Goal: Task Accomplishment & Management: Complete application form

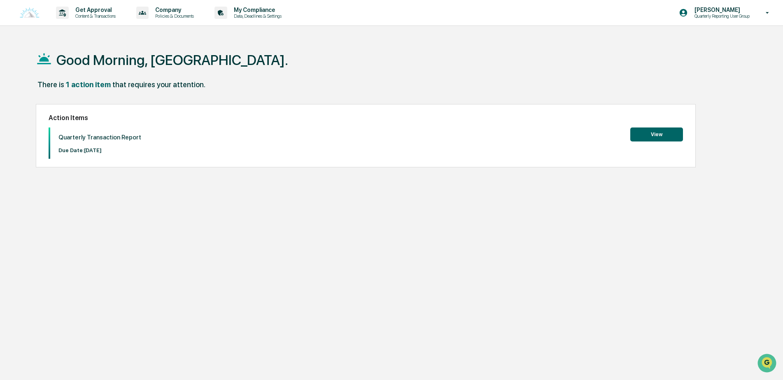
click at [656, 136] on button "View" at bounding box center [656, 135] width 53 height 14
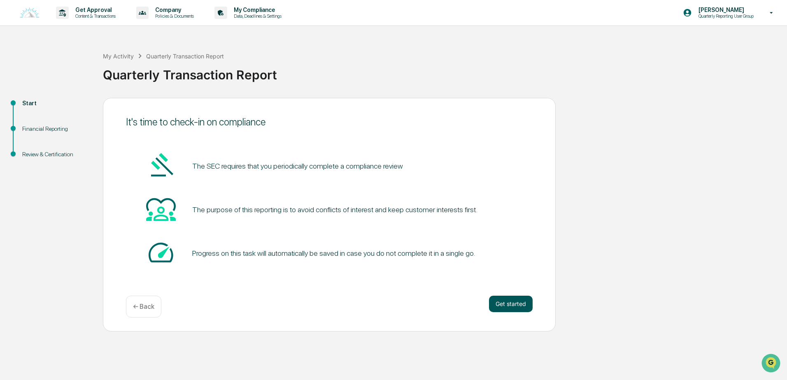
click at [502, 306] on button "Get started" at bounding box center [511, 304] width 44 height 16
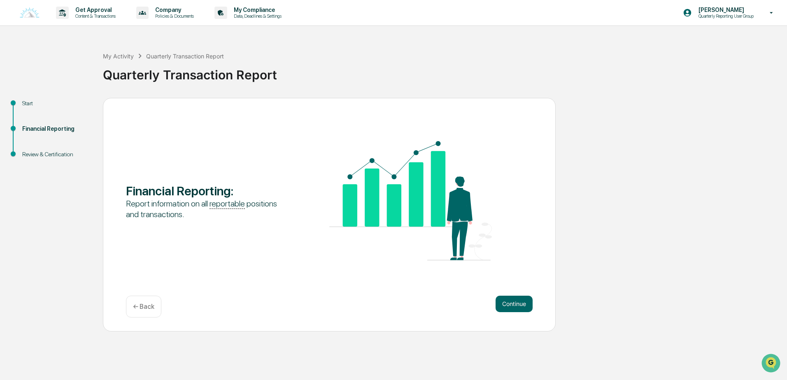
click at [502, 306] on button "Continue" at bounding box center [513, 304] width 37 height 16
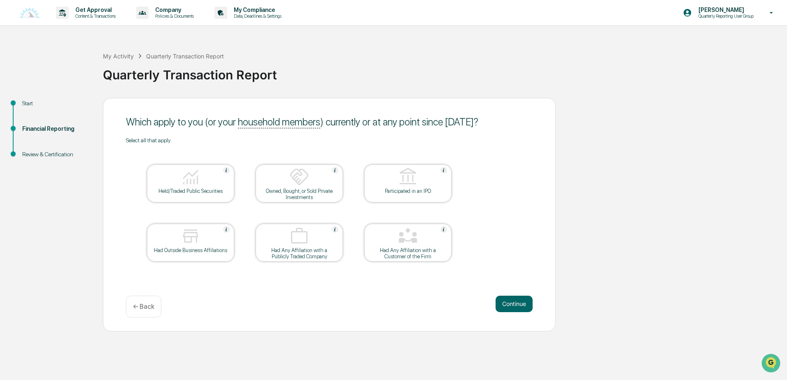
click at [502, 306] on button "Continue" at bounding box center [513, 304] width 37 height 16
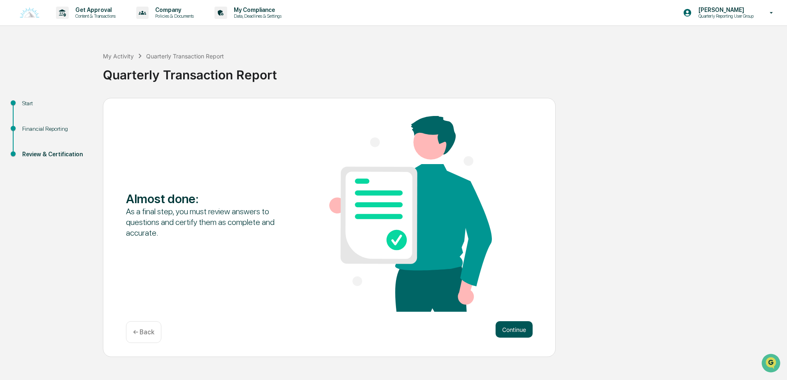
click at [515, 338] on button "Continue" at bounding box center [513, 329] width 37 height 16
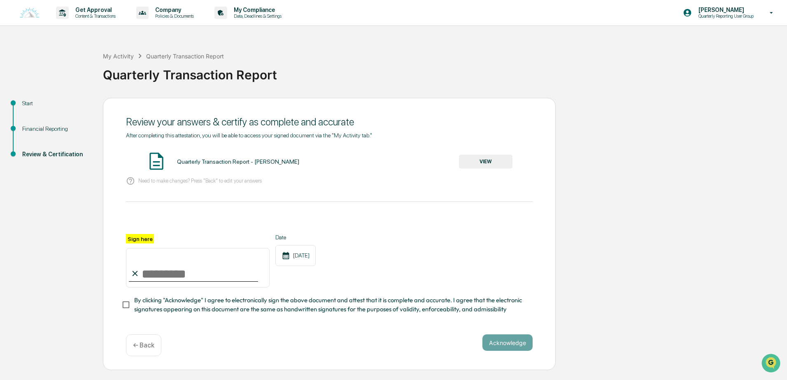
click at [156, 278] on input "Sign here" at bounding box center [198, 268] width 144 height 40
type input "**********"
click at [120, 307] on div "**********" at bounding box center [329, 234] width 453 height 273
click at [521, 349] on button "Acknowledge" at bounding box center [507, 343] width 50 height 16
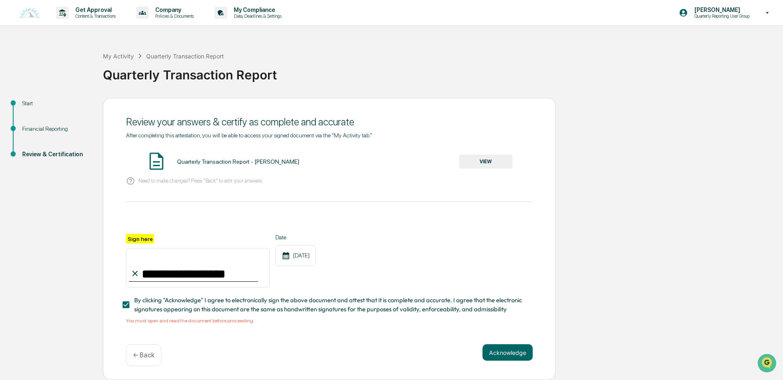
click at [489, 159] on button "VIEW" at bounding box center [485, 162] width 53 height 14
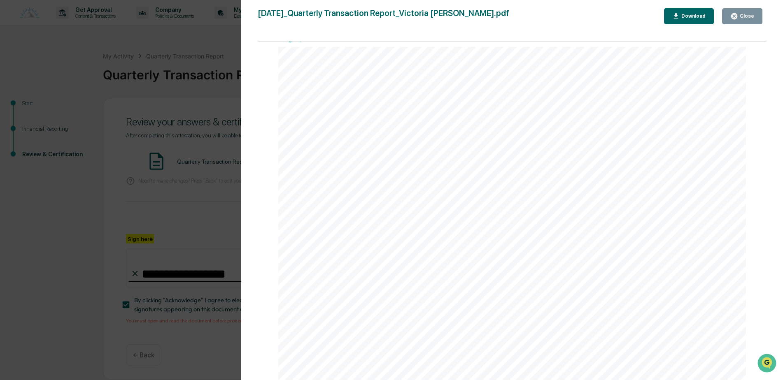
scroll to position [701, 0]
click at [757, 20] on button "Close" at bounding box center [742, 16] width 40 height 16
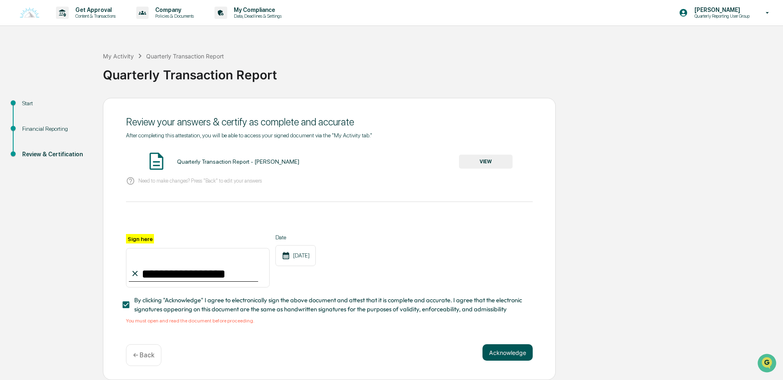
click at [496, 357] on button "Acknowledge" at bounding box center [507, 352] width 50 height 16
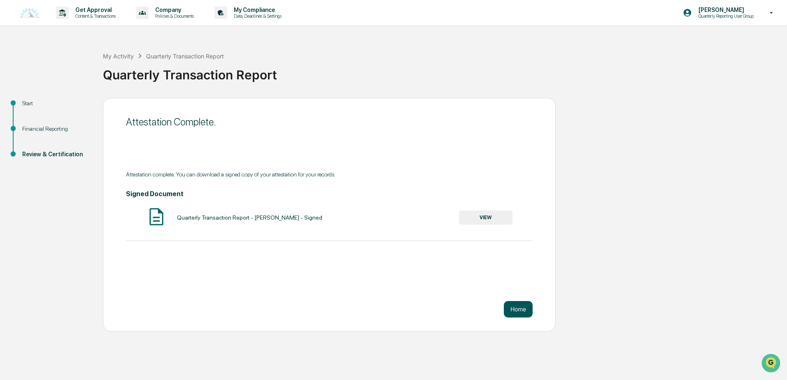
click at [517, 305] on button "Home" at bounding box center [518, 309] width 29 height 16
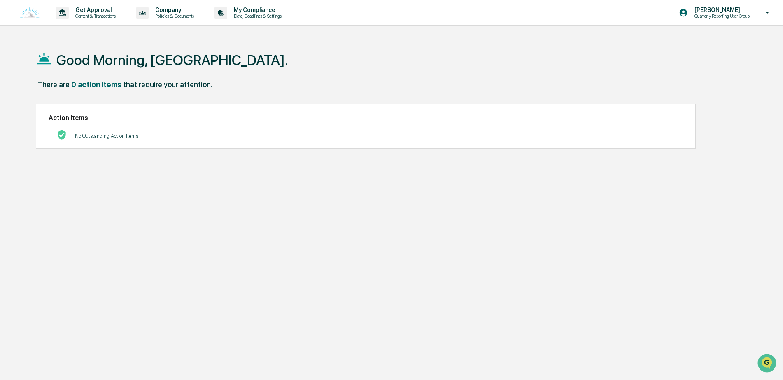
click at [31, 14] on img at bounding box center [30, 12] width 20 height 11
click at [98, 14] on p "Content & Transactions" at bounding box center [94, 16] width 51 height 6
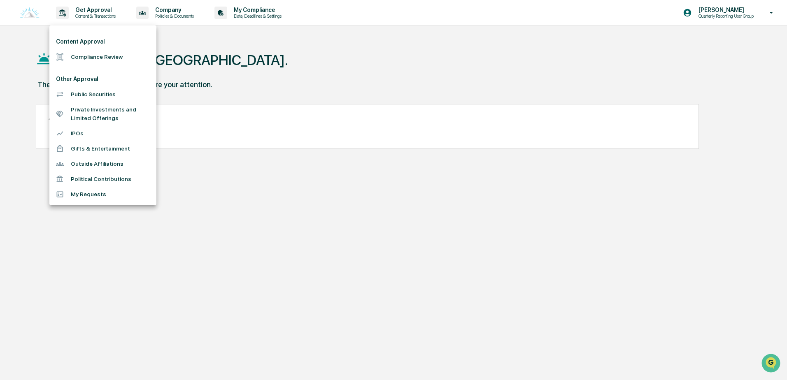
click at [342, 82] on div at bounding box center [393, 190] width 787 height 380
